Goal: Navigation & Orientation: Find specific page/section

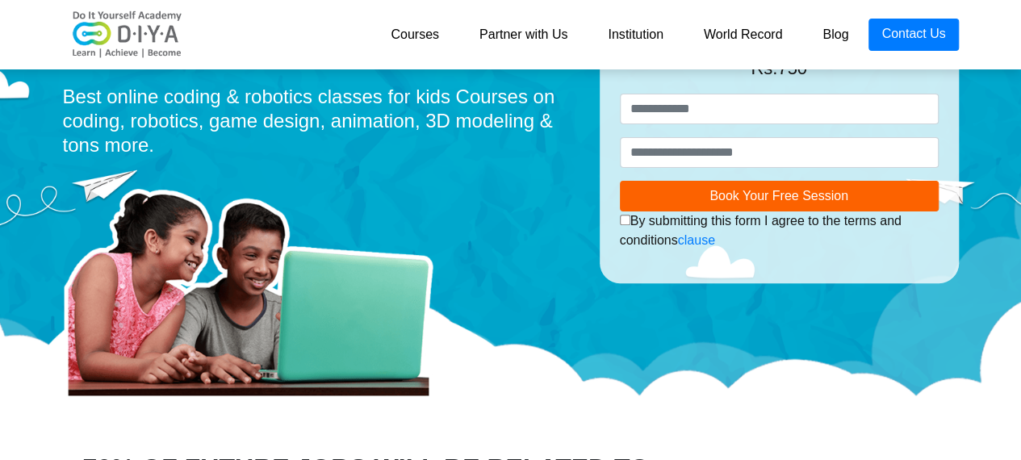
scroll to position [242, 0]
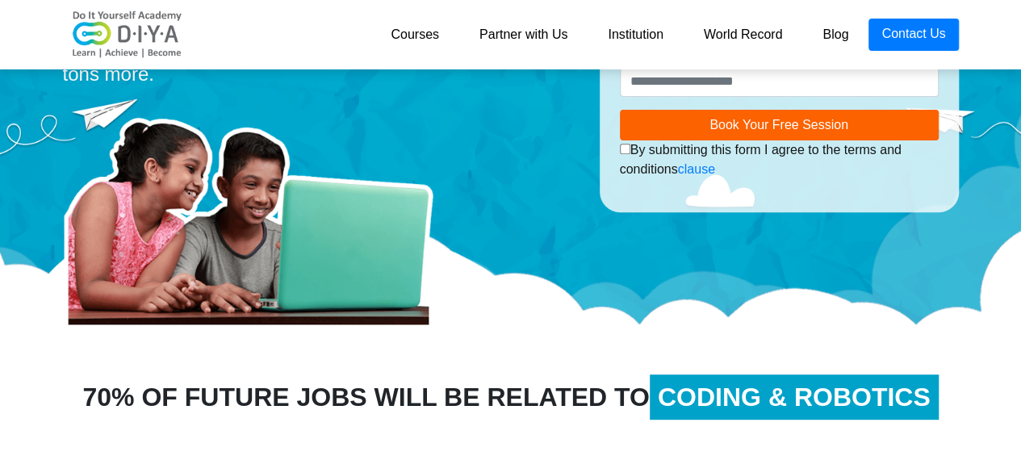
click at [422, 40] on link "Courses" at bounding box center [414, 35] width 89 height 32
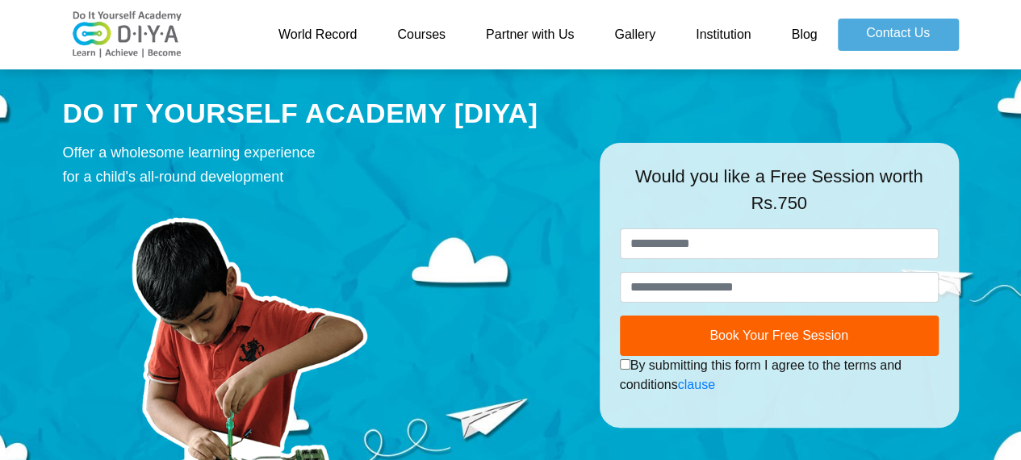
click at [801, 38] on link "Blog" at bounding box center [804, 35] width 66 height 32
